Goal: Check status: Check status

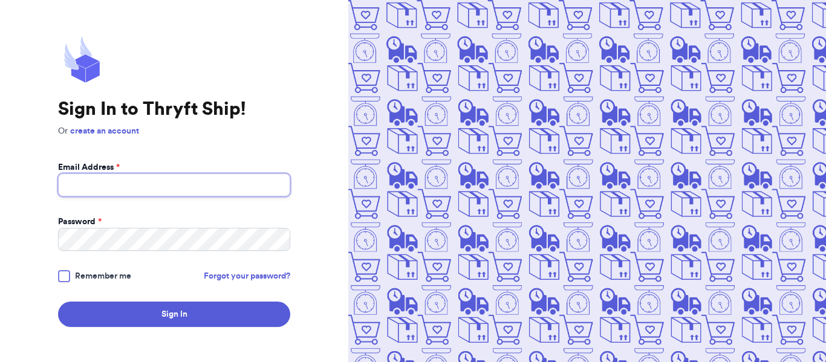
type input "[EMAIL_ADDRESS][DOMAIN_NAME]"
click at [81, 276] on span "Remember me" at bounding box center [103, 276] width 56 height 12
click at [0, 0] on input "Remember me" at bounding box center [0, 0] width 0 height 0
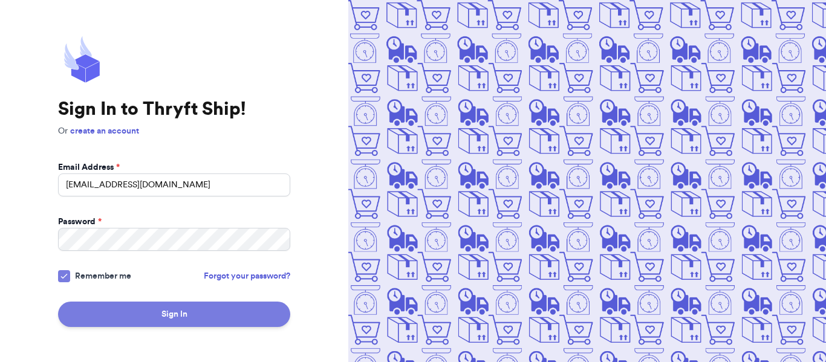
click at [149, 312] on button "Sign In" at bounding box center [174, 314] width 232 height 25
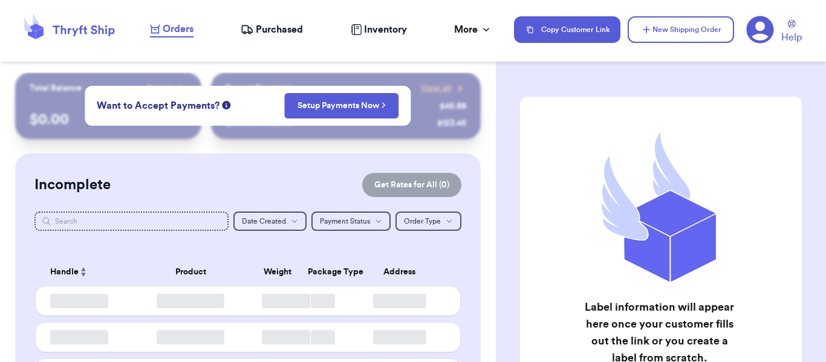
checkbox input "false"
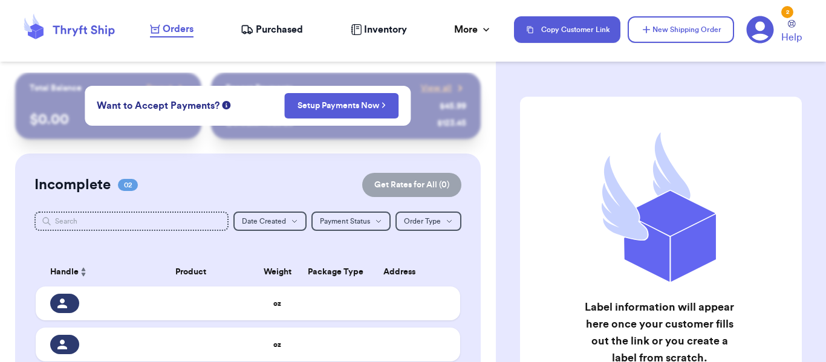
click at [280, 27] on span "Purchased" at bounding box center [279, 29] width 47 height 15
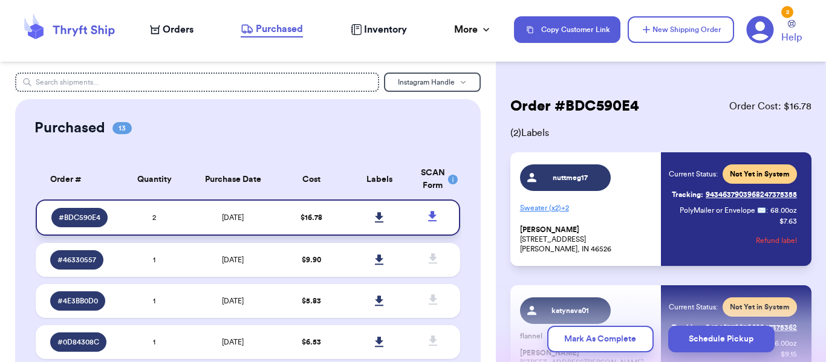
click at [208, 209] on td "[DATE]" at bounding box center [233, 218] width 90 height 36
click at [375, 213] on icon at bounding box center [379, 217] width 8 height 10
